Goal: Information Seeking & Learning: Learn about a topic

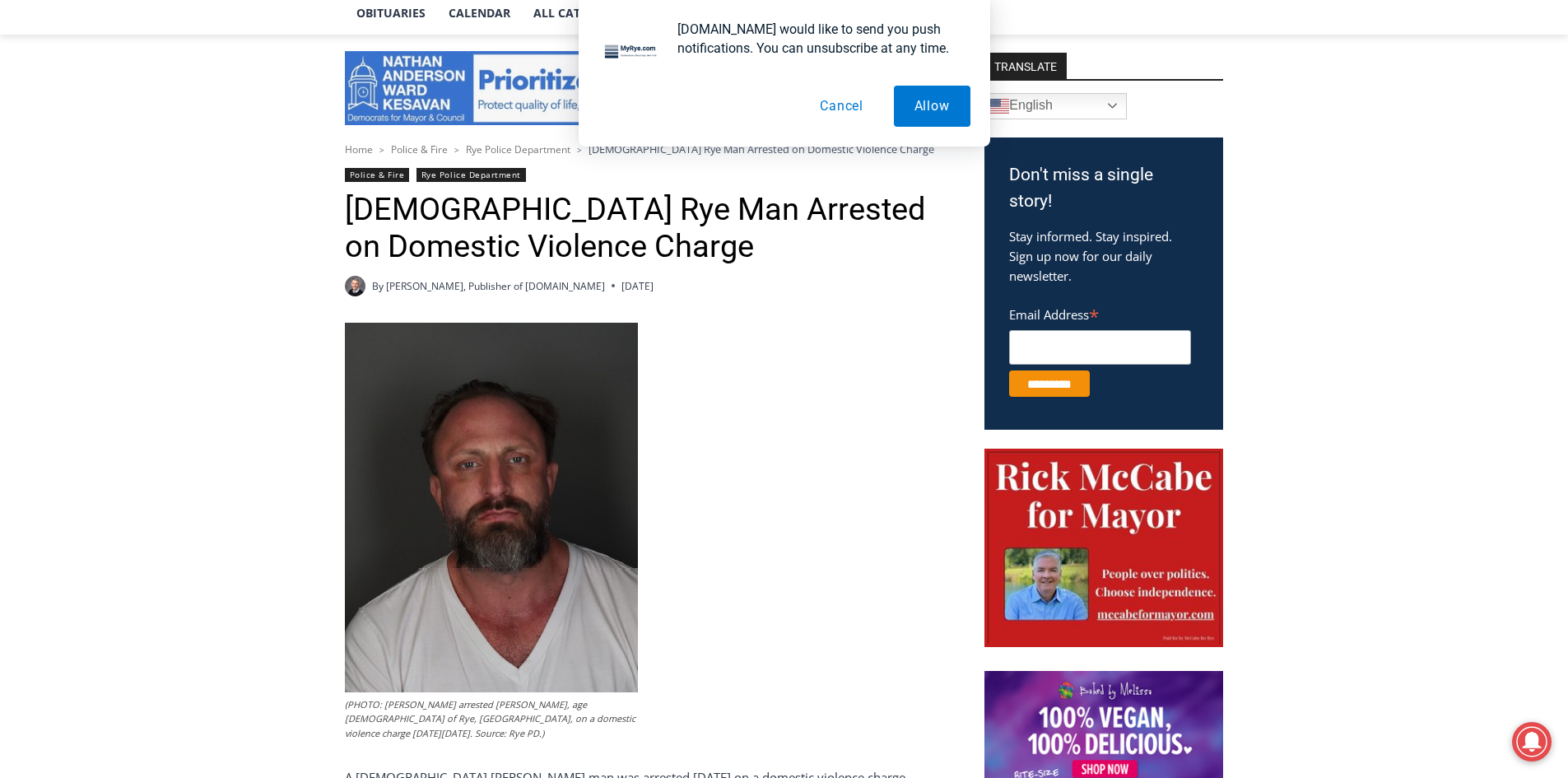
scroll to position [412, 0]
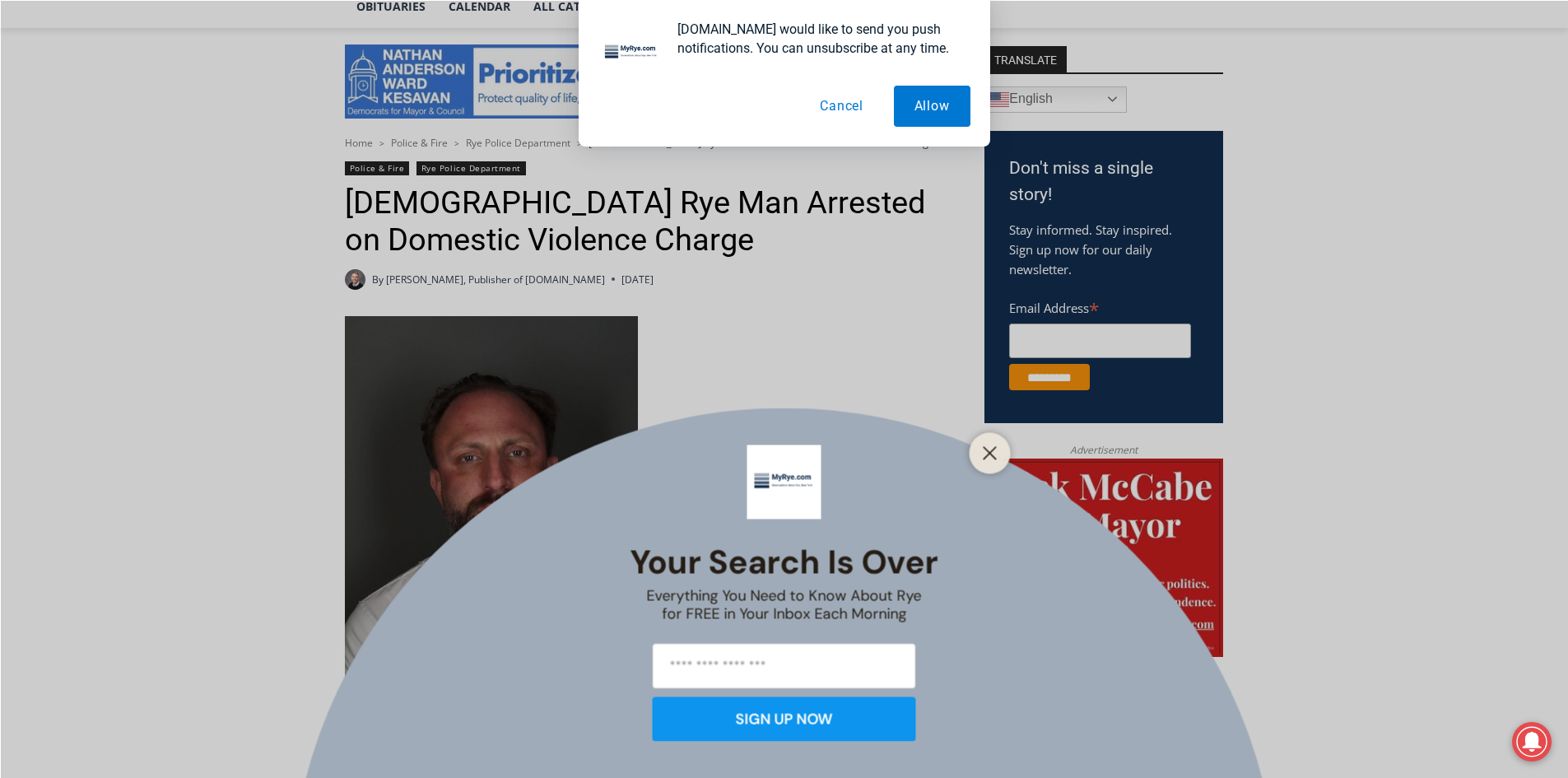
click at [823, 107] on button "Cancel" at bounding box center [842, 106] width 85 height 41
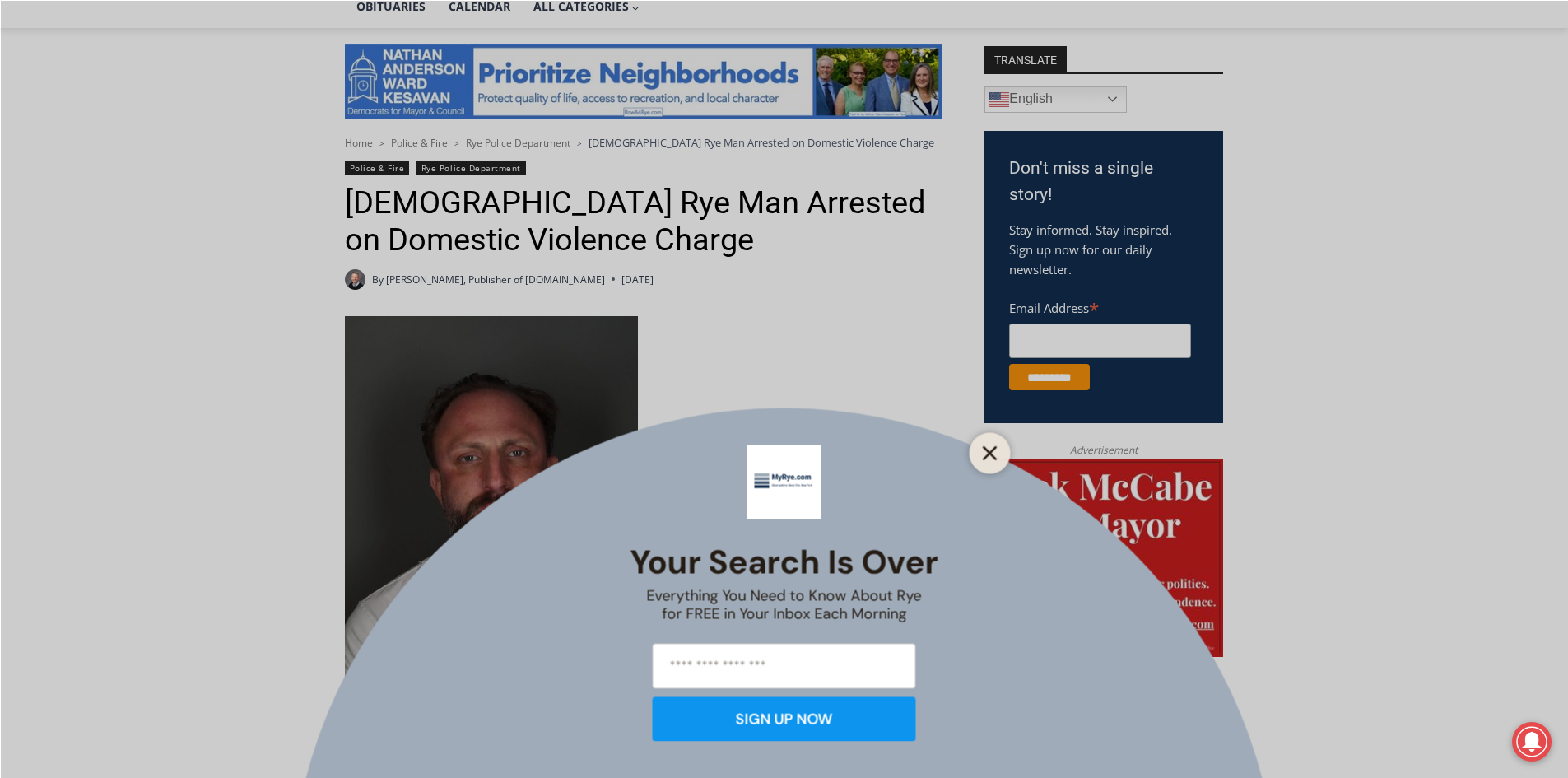
click at [995, 454] on icon "Close" at bounding box center [991, 453] width 15 height 15
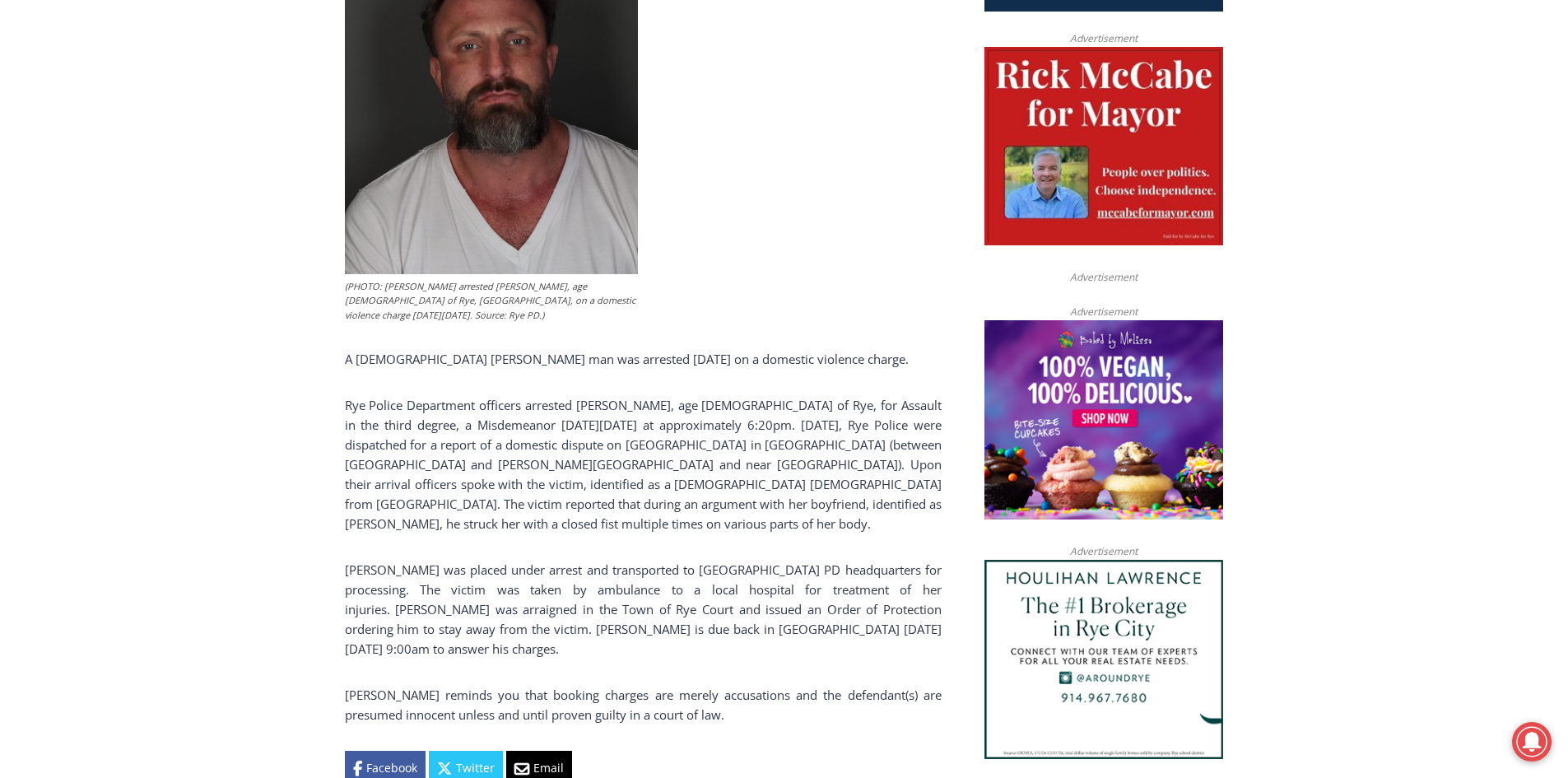
scroll to position [740, 0]
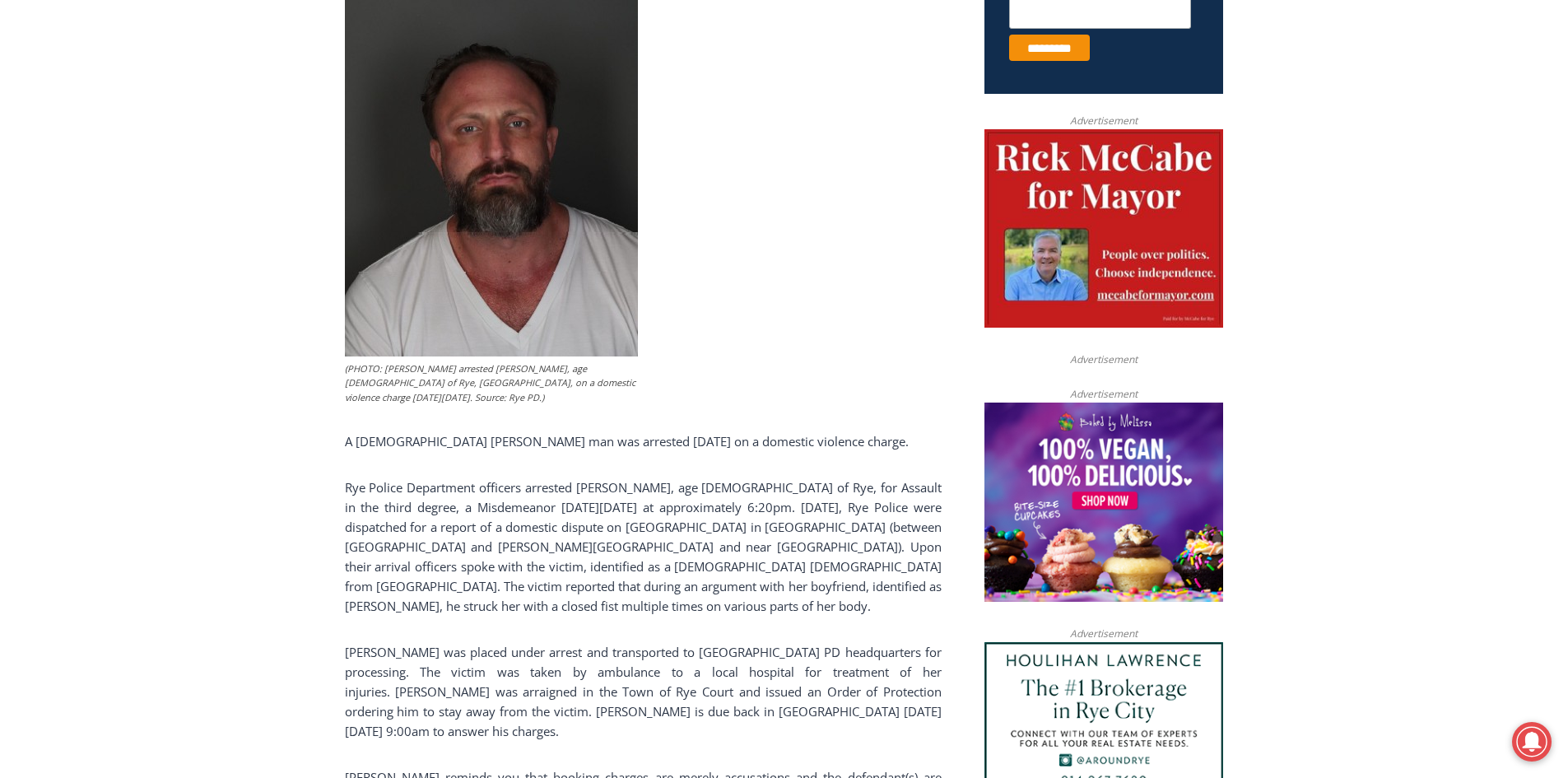
click at [545, 598] on p "Rye Police Department officers arrested [PERSON_NAME], age [DEMOGRAPHIC_DATA] o…" at bounding box center [644, 547] width 597 height 138
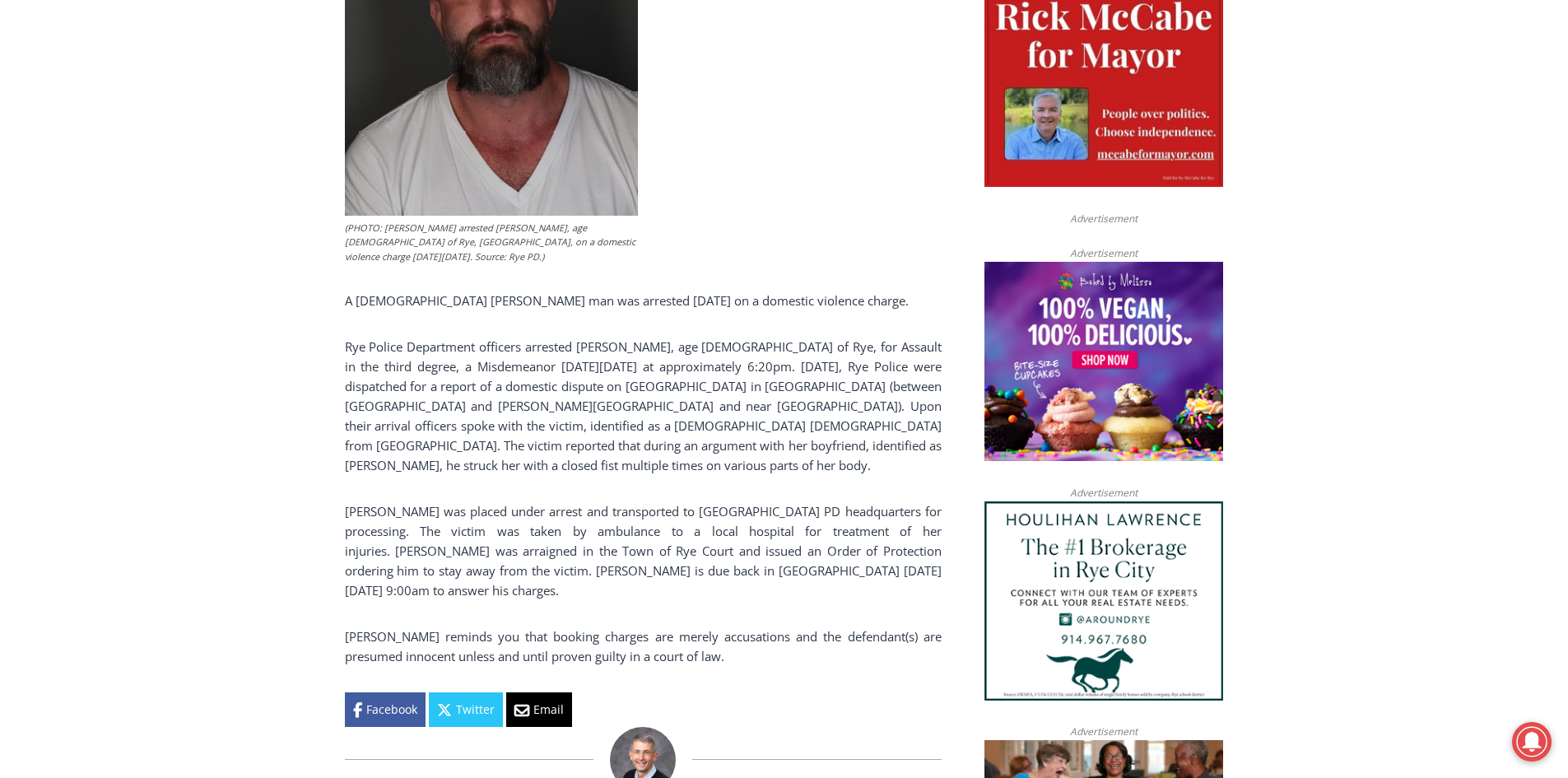
scroll to position [988, 0]
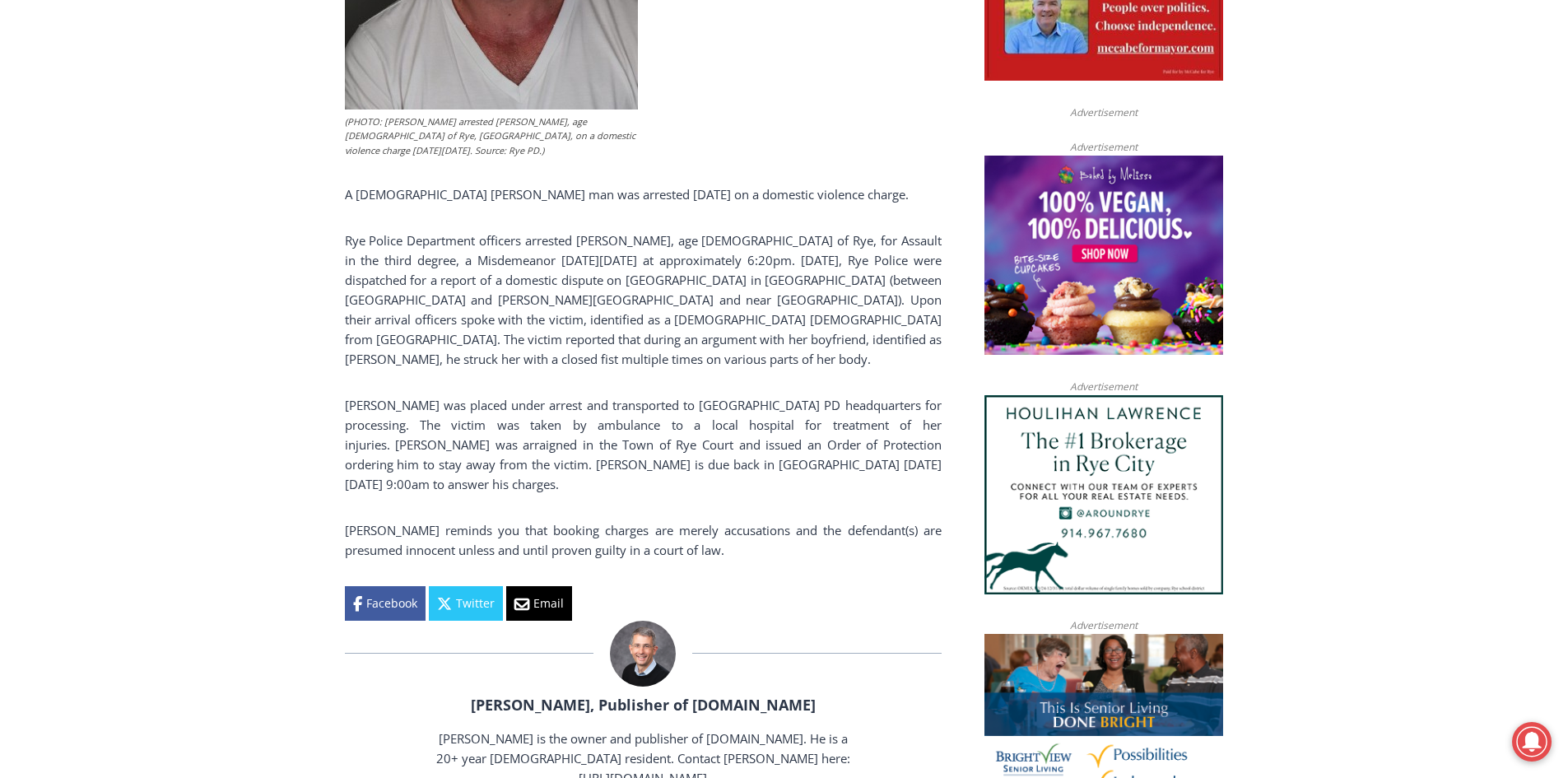
click at [303, 318] on div "Home > Police & Fire > Rye Police Department > [DEMOGRAPHIC_DATA] Rye Man Arres…" at bounding box center [784, 721] width 1568 height 2538
click at [269, 329] on div "Home > Police & Fire > Rye Police Department > [DEMOGRAPHIC_DATA] Rye Man Arres…" at bounding box center [784, 721] width 1568 height 2538
click at [306, 334] on div "Home > Police & Fire > Rye Police Department > [DEMOGRAPHIC_DATA] Rye Man Arres…" at bounding box center [784, 721] width 1568 height 2538
click at [314, 329] on div "Home > Police & Fire > Rye Police Department > [DEMOGRAPHIC_DATA] Rye Man Arres…" at bounding box center [784, 721] width 1568 height 2538
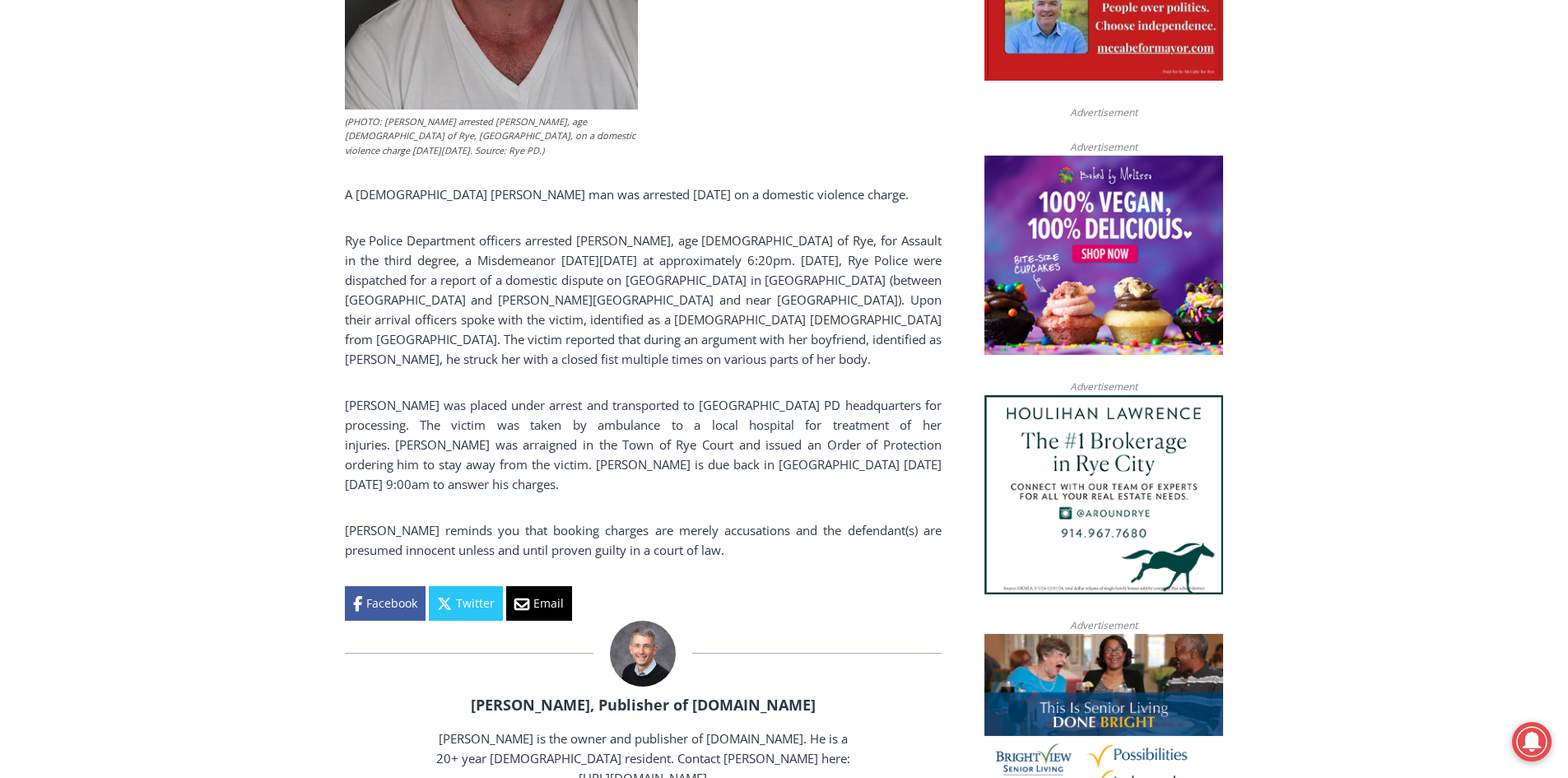
click at [319, 324] on div "Home > Police & Fire > Rye Police Department > [DEMOGRAPHIC_DATA] Rye Man Arres…" at bounding box center [784, 721] width 1568 height 2538
click at [330, 319] on div "Home > Police & Fire > Rye Police Department > [DEMOGRAPHIC_DATA] Rye Man Arres…" at bounding box center [784, 721] width 1568 height 2538
click at [648, 269] on p "Rye Police Department officers arrested [PERSON_NAME], age [DEMOGRAPHIC_DATA] o…" at bounding box center [644, 299] width 597 height 138
drag, startPoint x: 585, startPoint y: 240, endPoint x: 706, endPoint y: 246, distance: 121.1
click at [706, 246] on p "Rye Police Department officers arrested [PERSON_NAME], age [DEMOGRAPHIC_DATA] o…" at bounding box center [644, 299] width 597 height 138
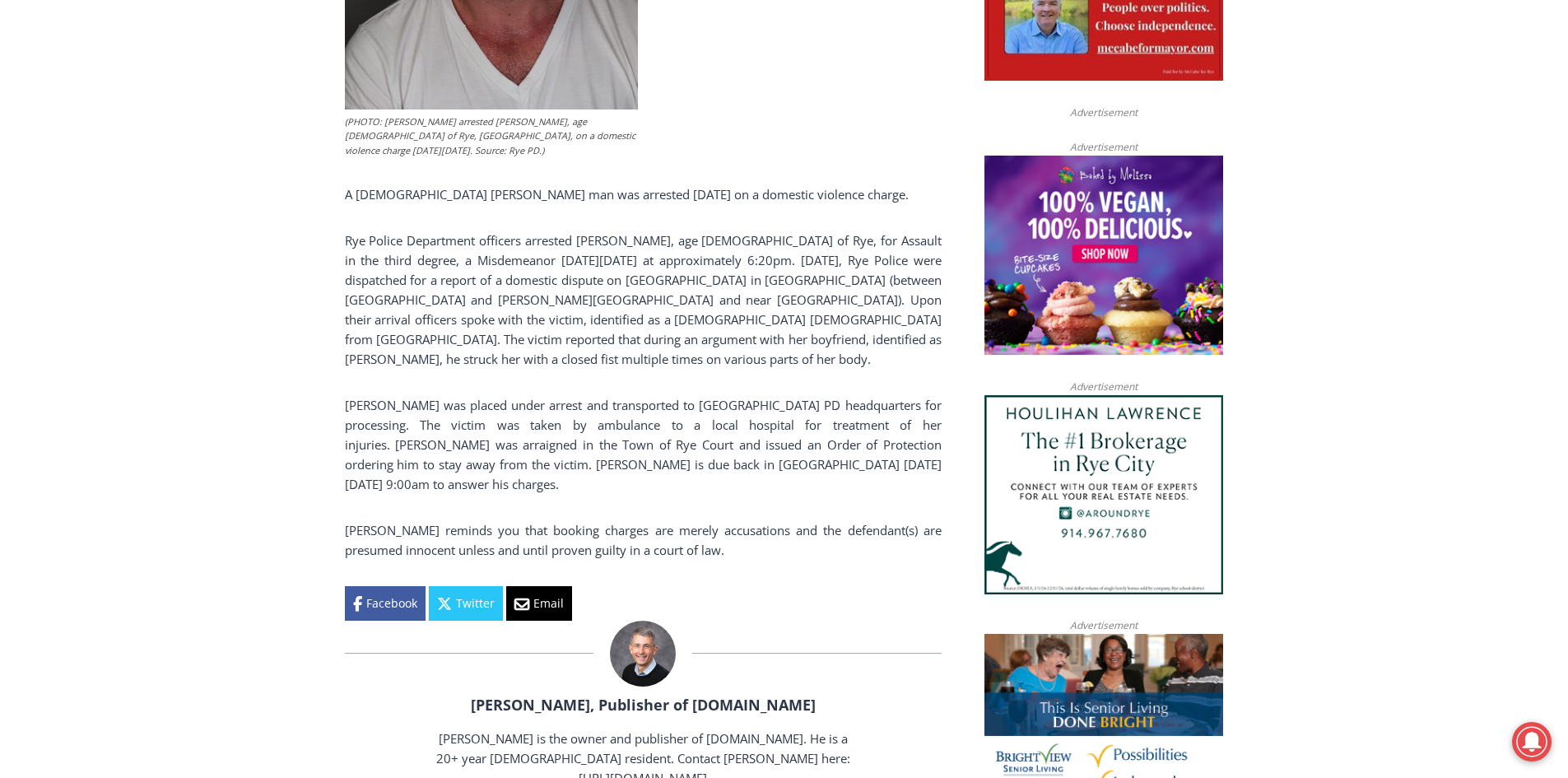
click at [735, 310] on p "Rye Police Department officers arrested [PERSON_NAME], age [DEMOGRAPHIC_DATA] o…" at bounding box center [644, 299] width 597 height 138
